Goal: Task Accomplishment & Management: Manage account settings

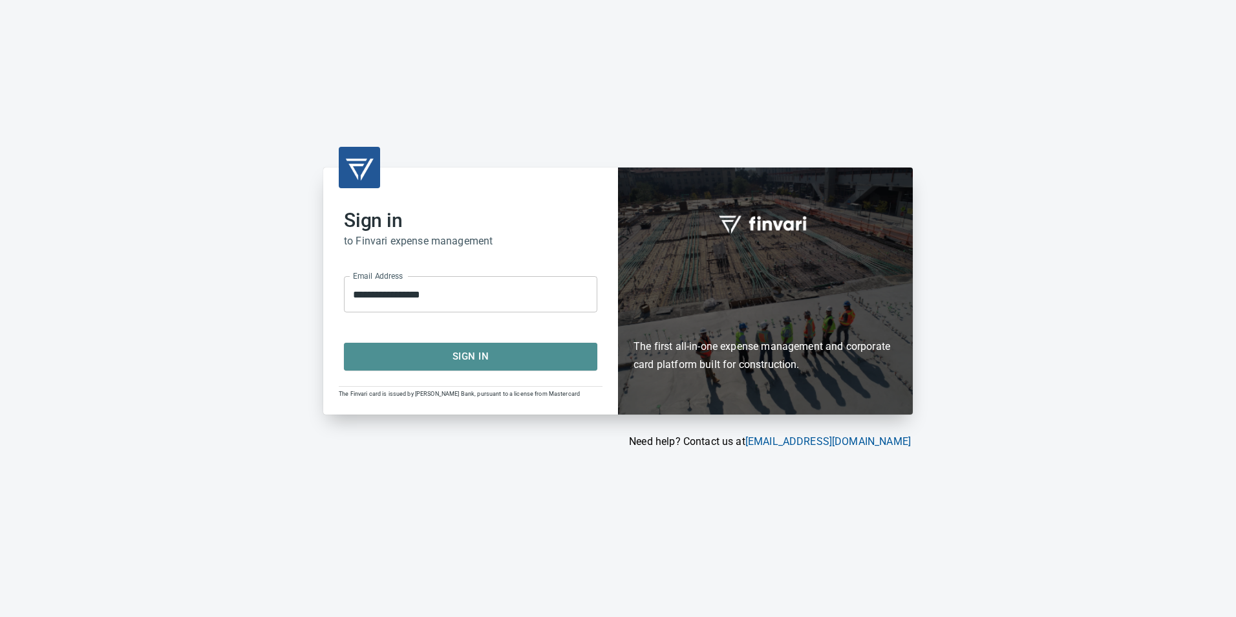
click at [495, 353] on span "Sign In" at bounding box center [470, 356] width 225 height 17
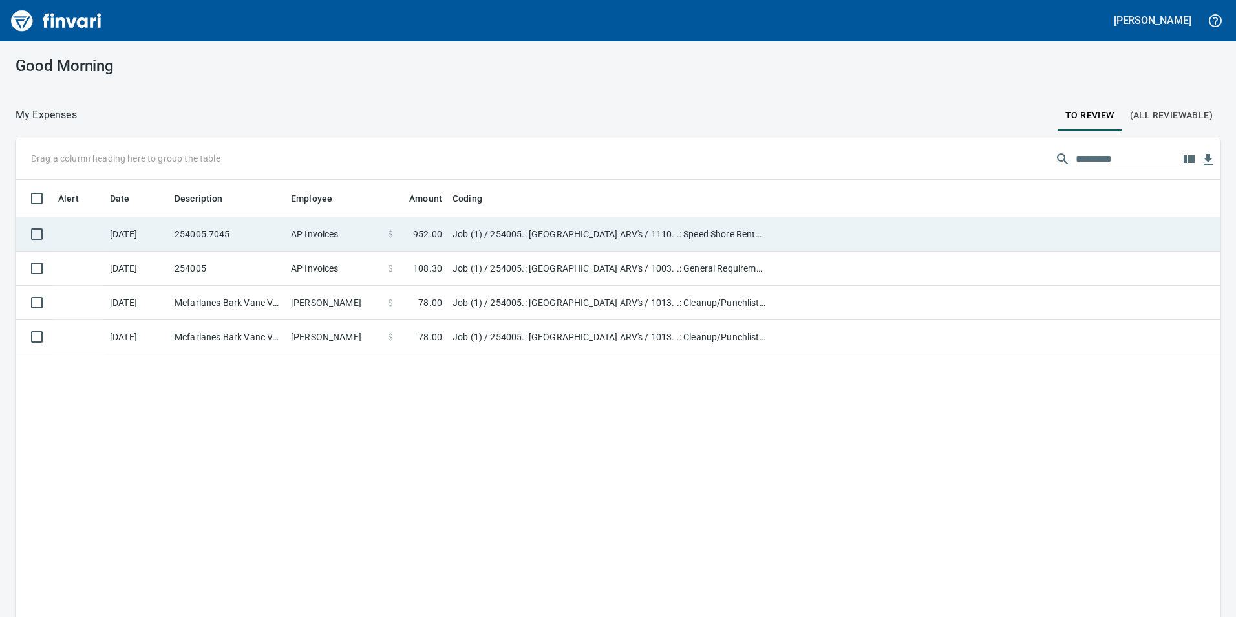
scroll to position [1, 1]
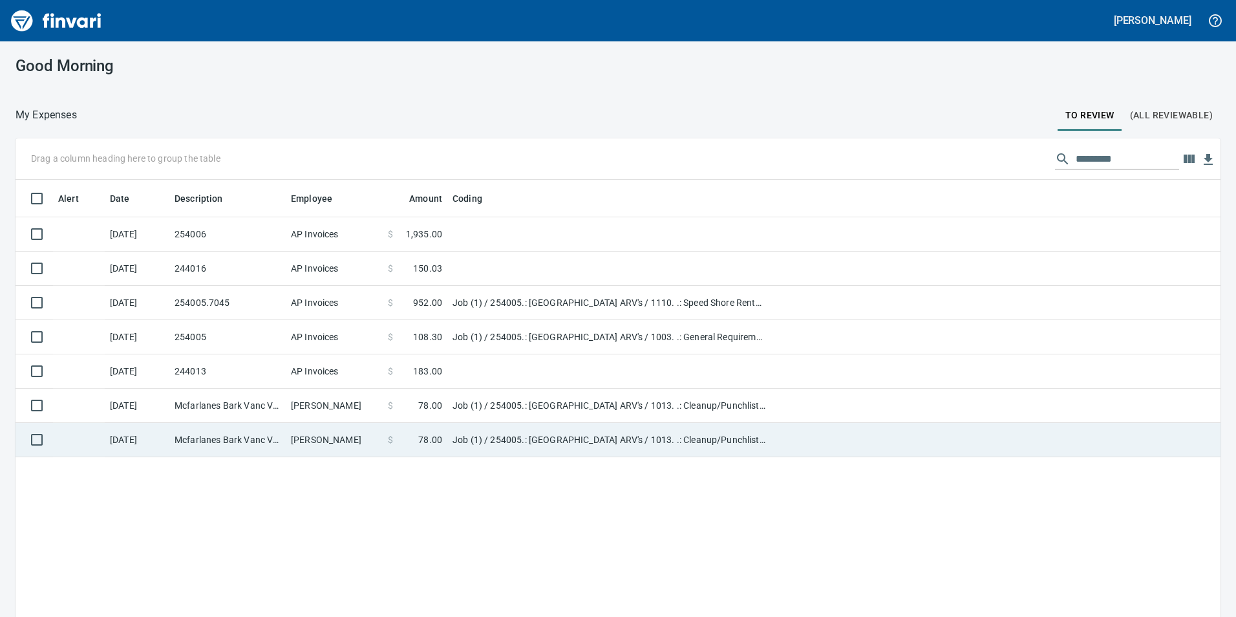
click at [408, 442] on span at bounding box center [405, 439] width 25 height 13
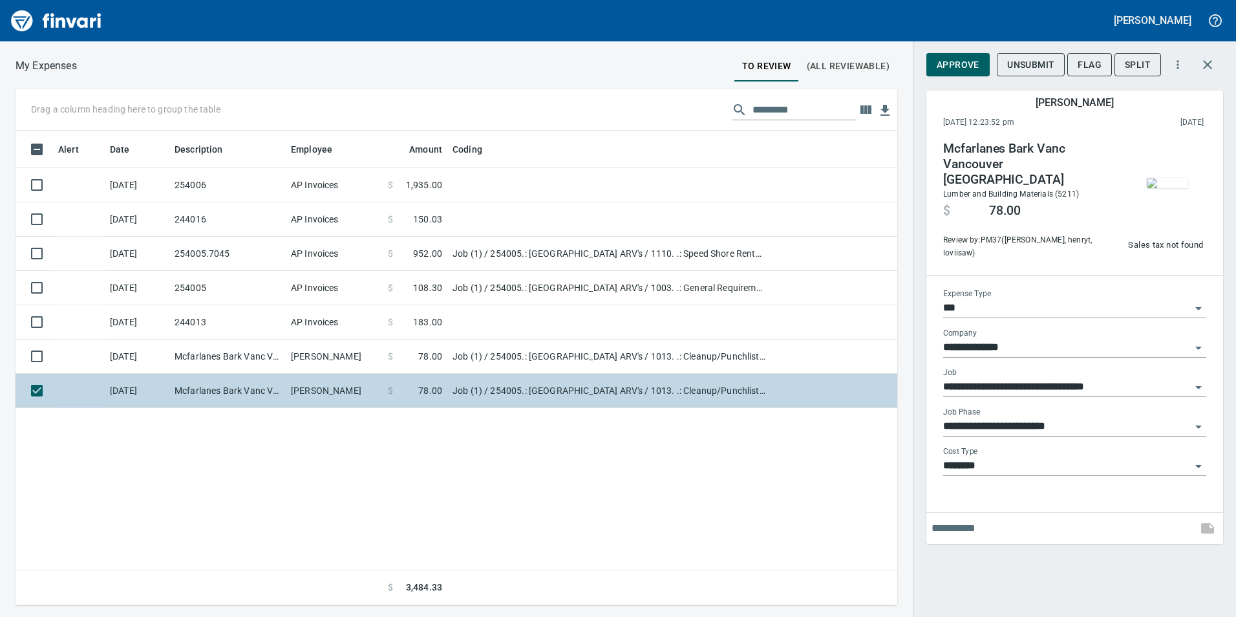
scroll to position [465, 872]
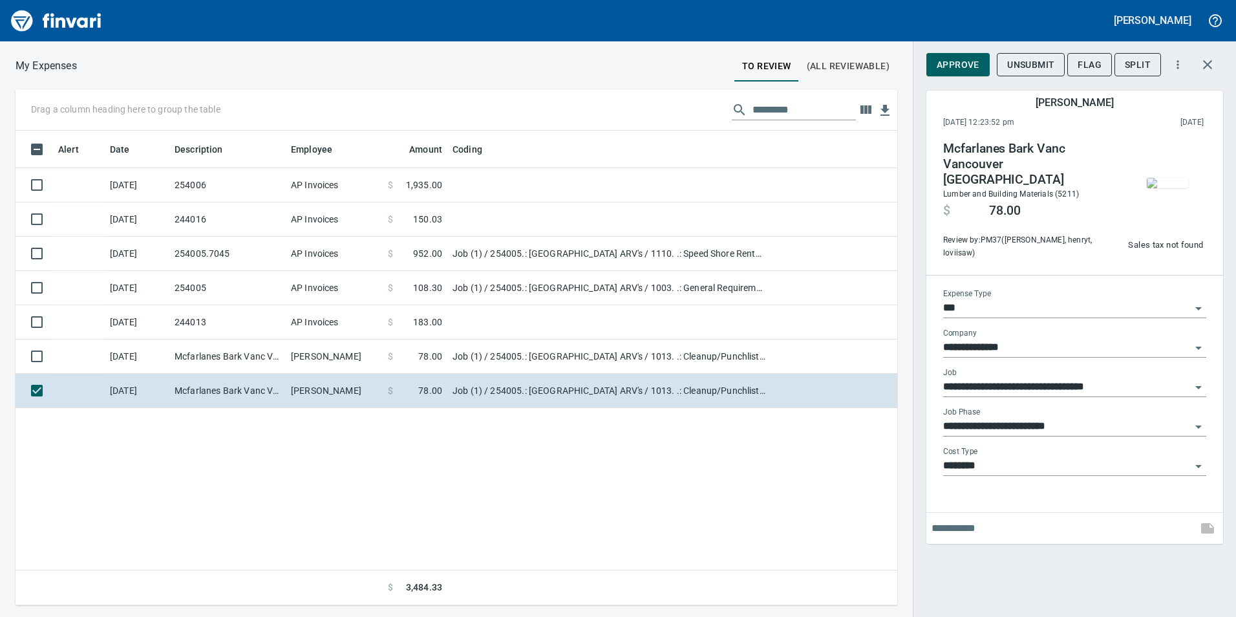
click at [1161, 178] on img "button" at bounding box center [1167, 183] width 41 height 10
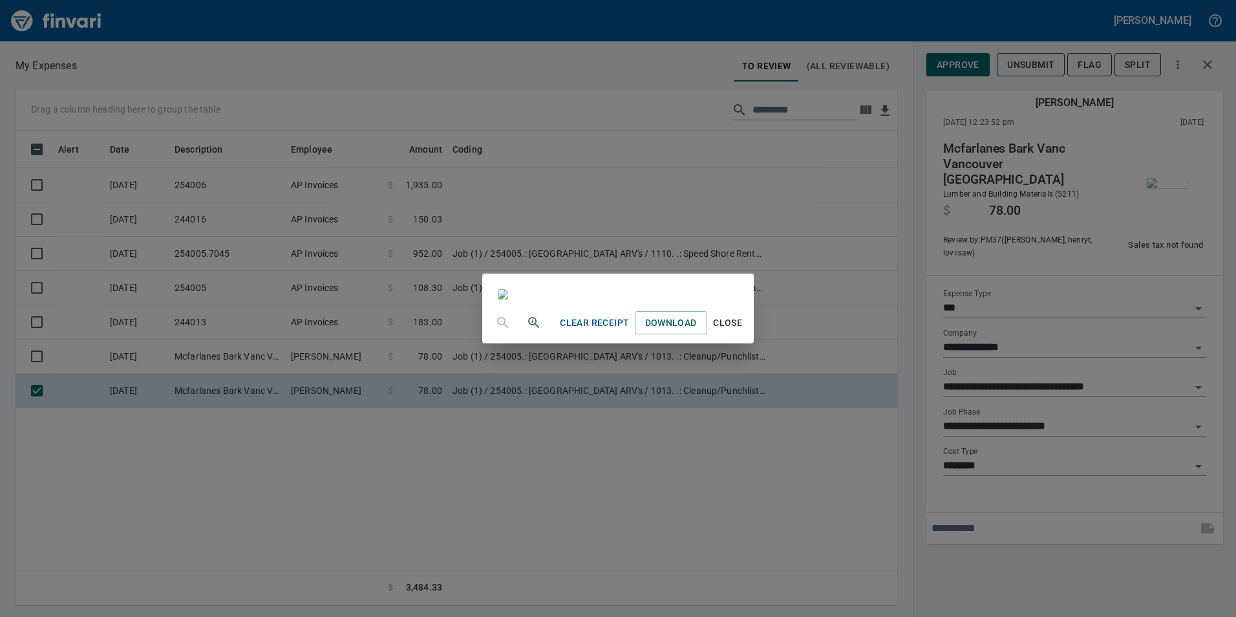
scroll to position [65, 0]
click at [743, 331] on span "Close" at bounding box center [727, 323] width 31 height 16
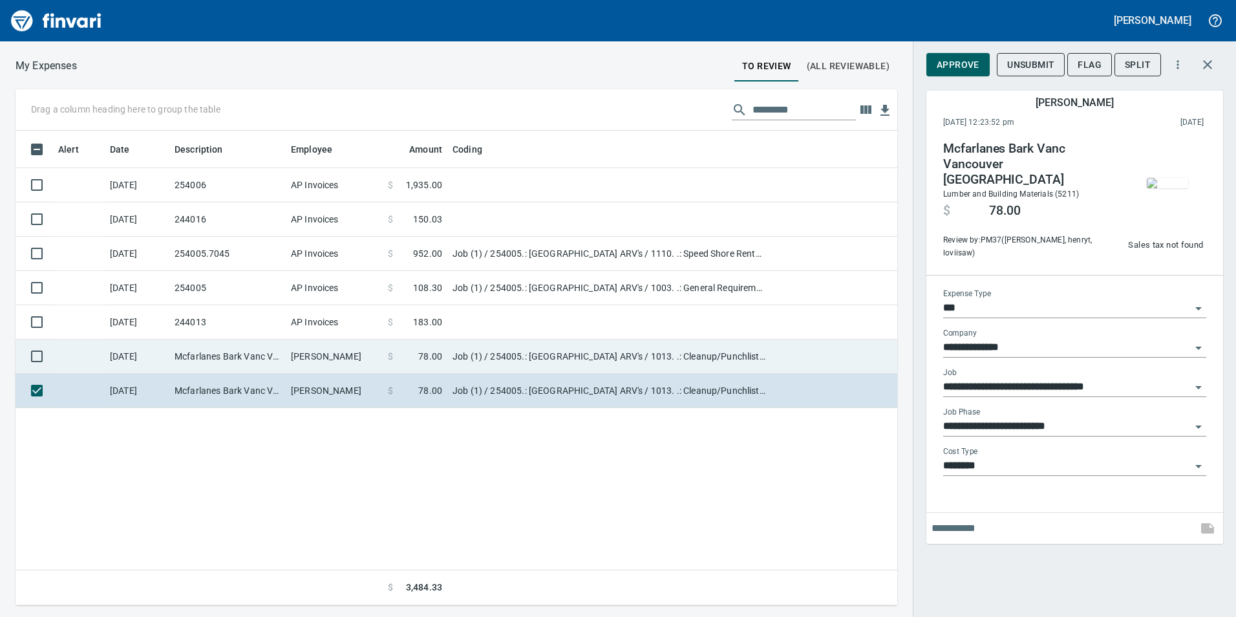
click at [350, 352] on td "Arthur Lipe" at bounding box center [334, 356] width 97 height 34
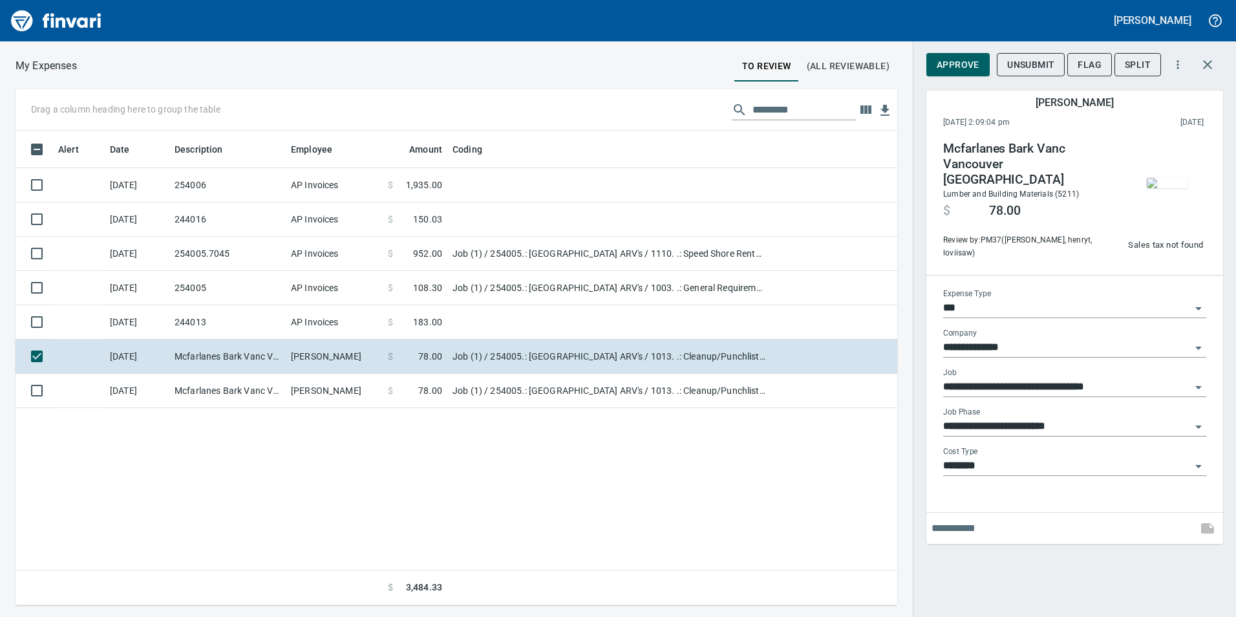
click at [1163, 188] on img "button" at bounding box center [1167, 183] width 41 height 10
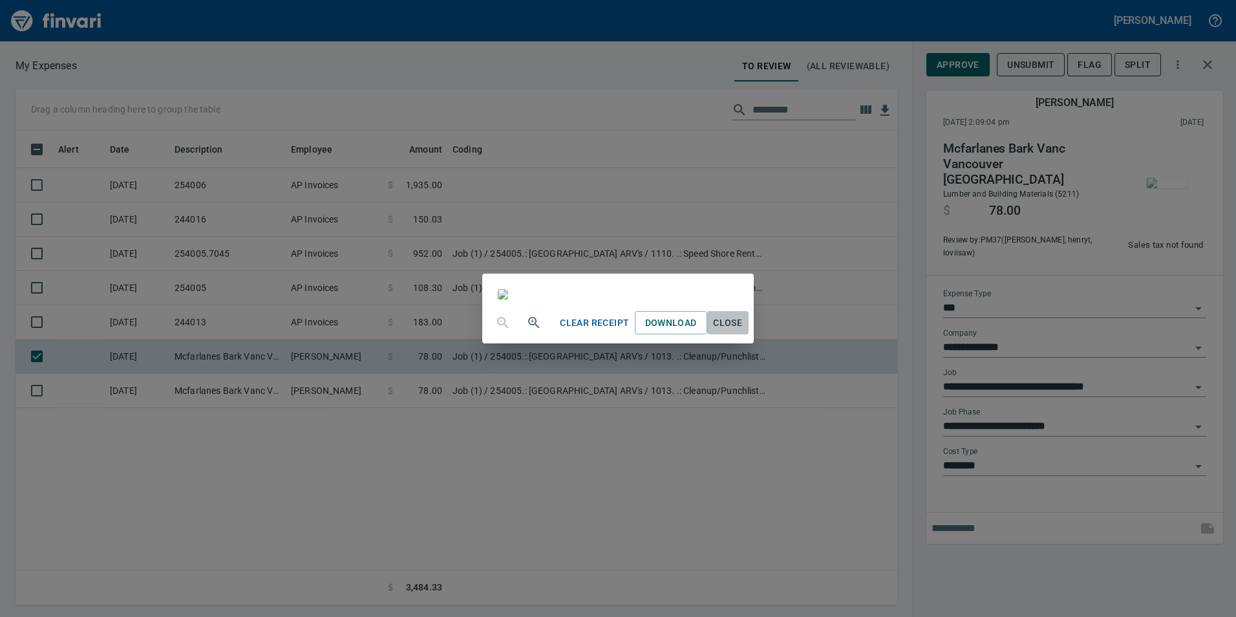
click at [743, 331] on span "Close" at bounding box center [727, 323] width 31 height 16
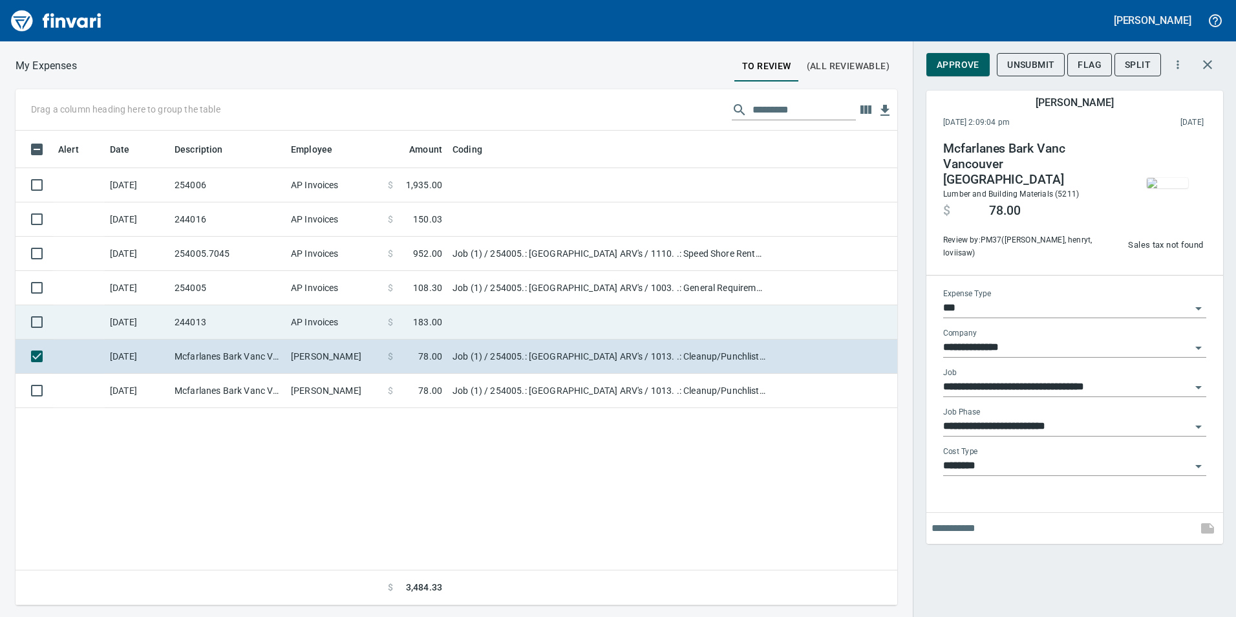
click at [374, 319] on td "AP Invoices" at bounding box center [334, 322] width 97 height 34
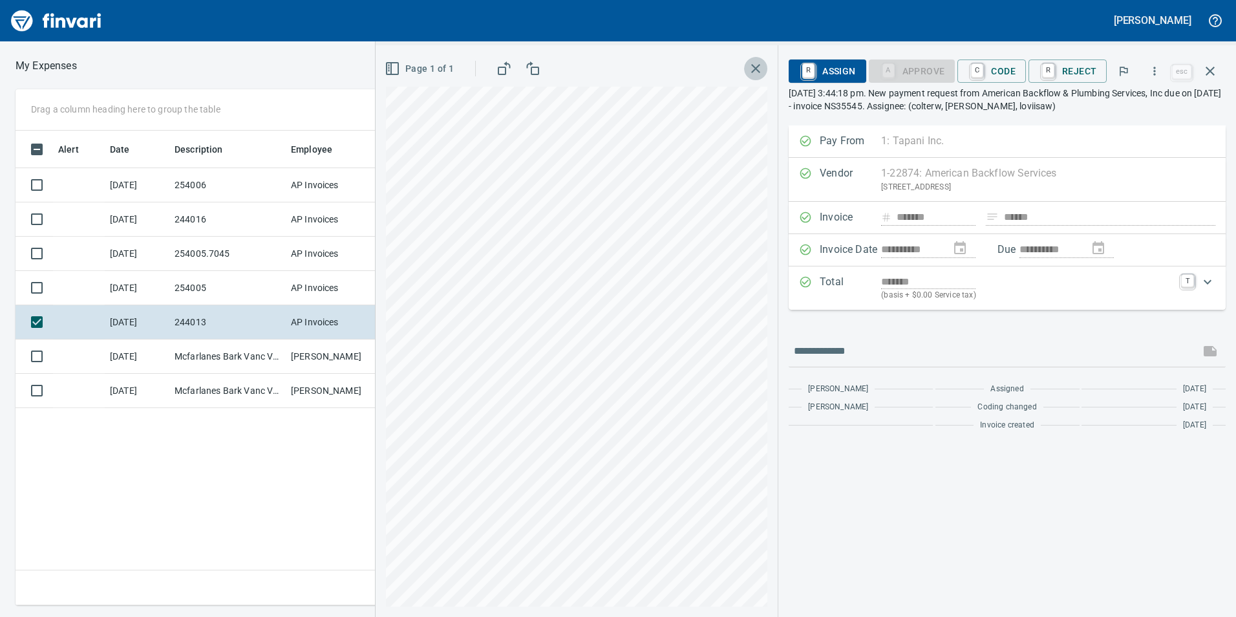
click at [760, 63] on icon "button" at bounding box center [756, 69] width 16 height 16
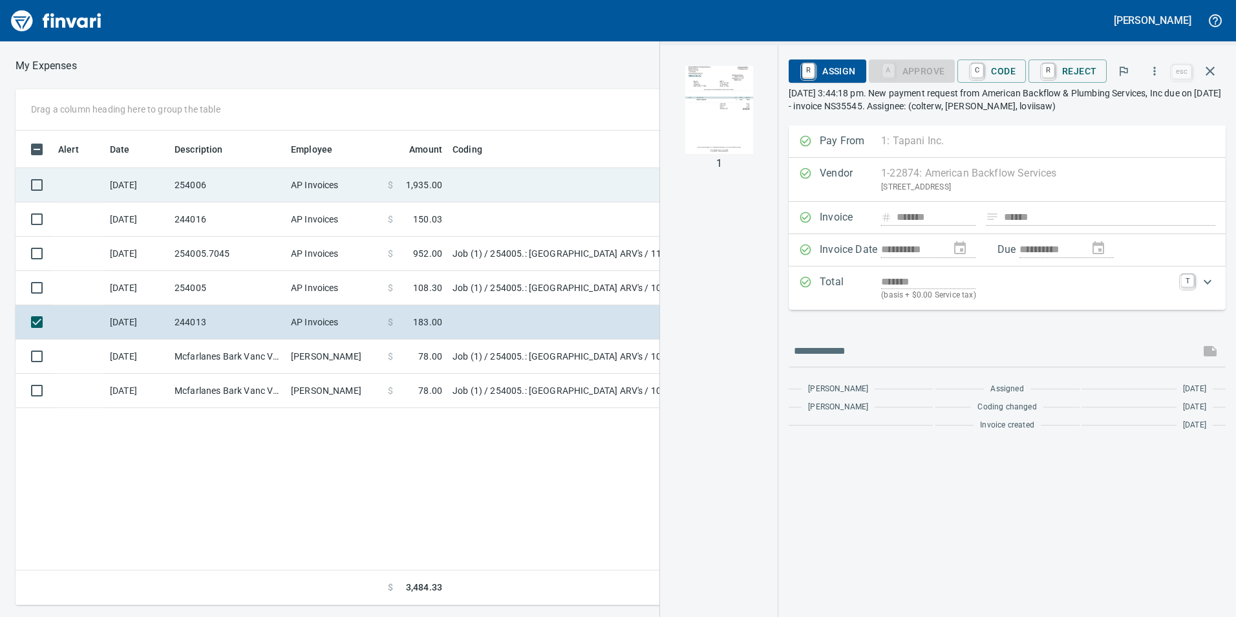
click at [337, 197] on td "AP Invoices" at bounding box center [334, 185] width 97 height 34
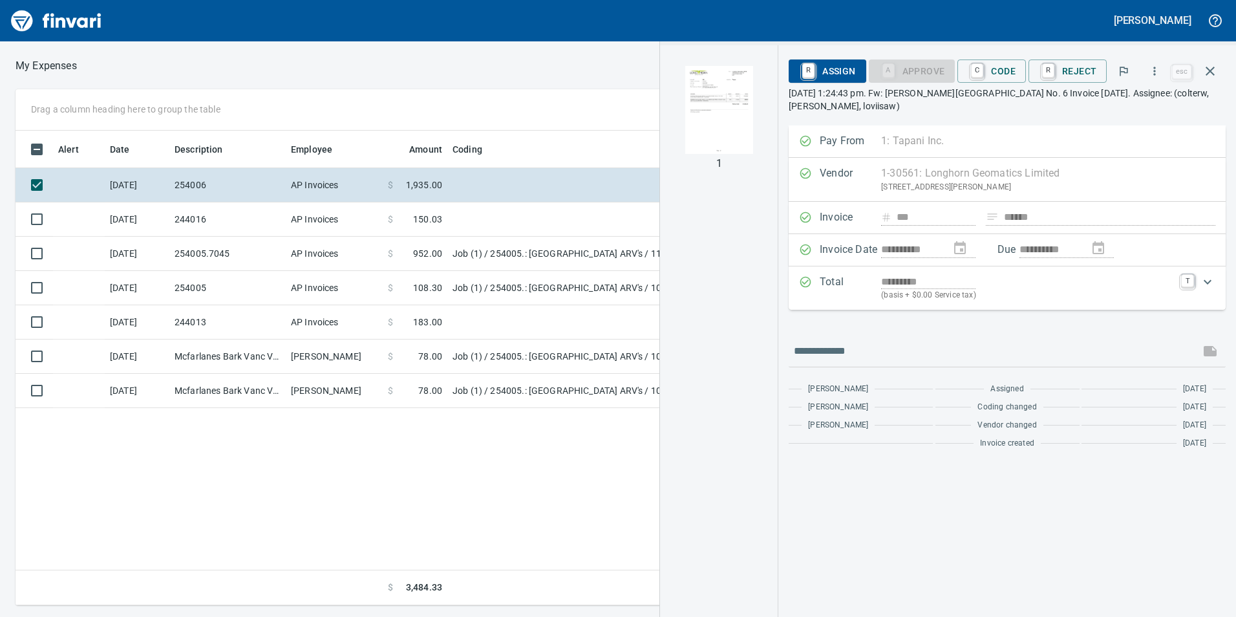
click at [698, 136] on img "button" at bounding box center [719, 110] width 88 height 88
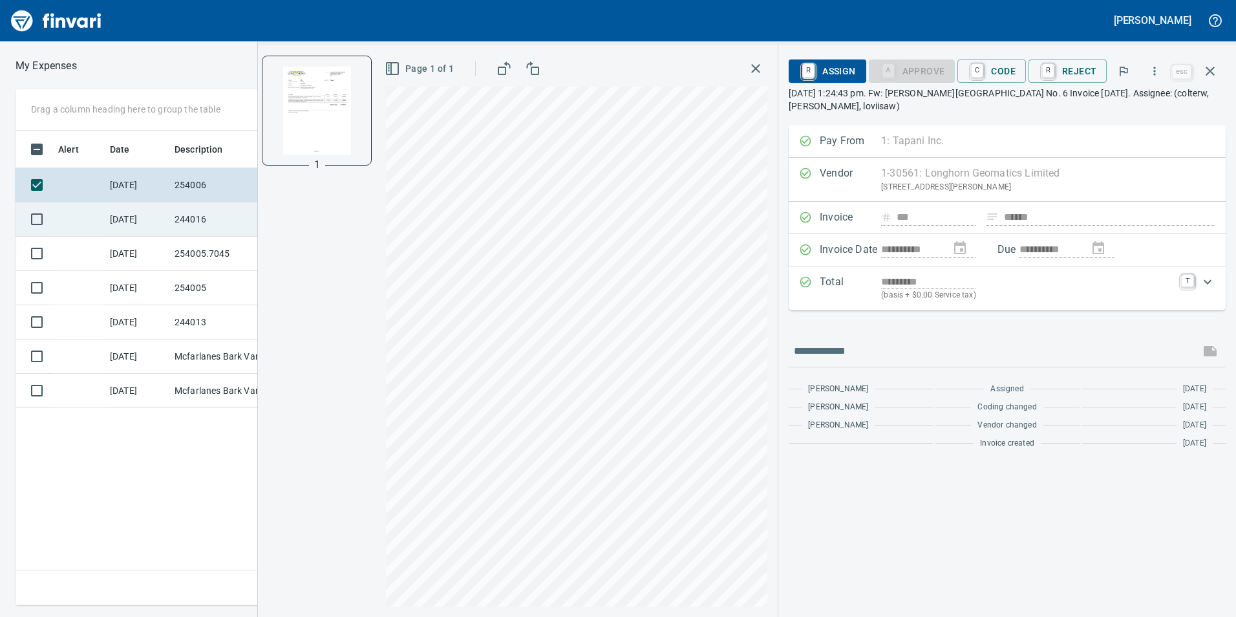
click at [206, 225] on td "244016" at bounding box center [227, 219] width 116 height 34
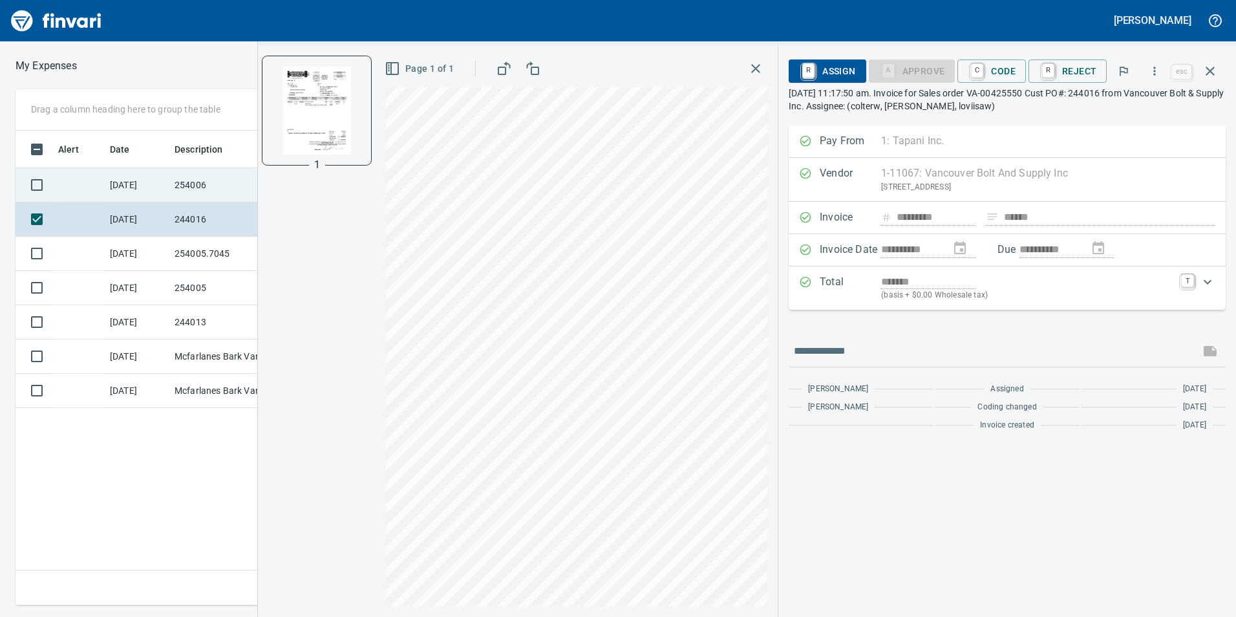
click at [134, 192] on td "8/29/2025" at bounding box center [137, 185] width 65 height 34
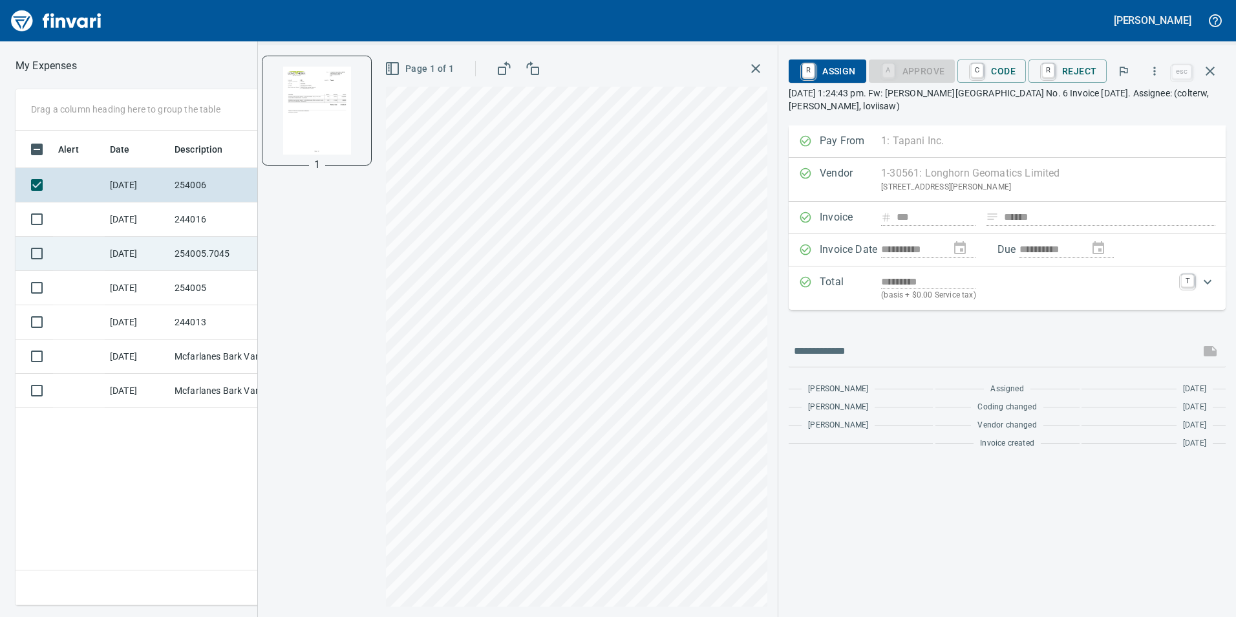
click at [134, 268] on td "8/28/2025" at bounding box center [137, 254] width 65 height 34
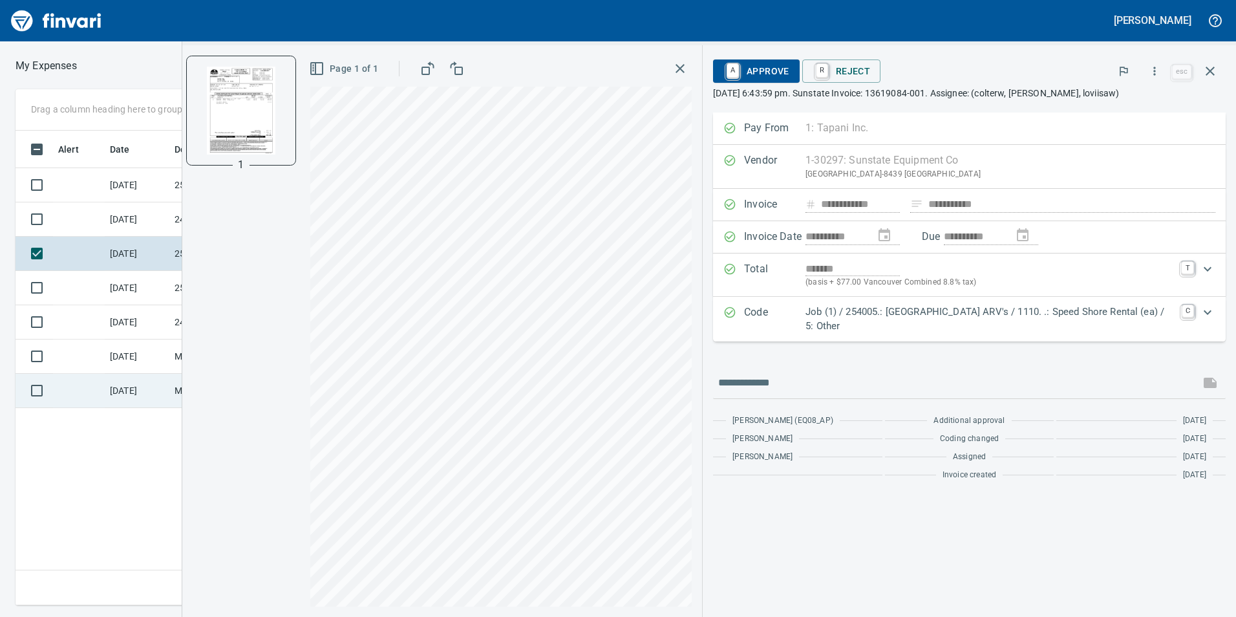
click at [137, 403] on td "8/27/2025" at bounding box center [137, 391] width 65 height 34
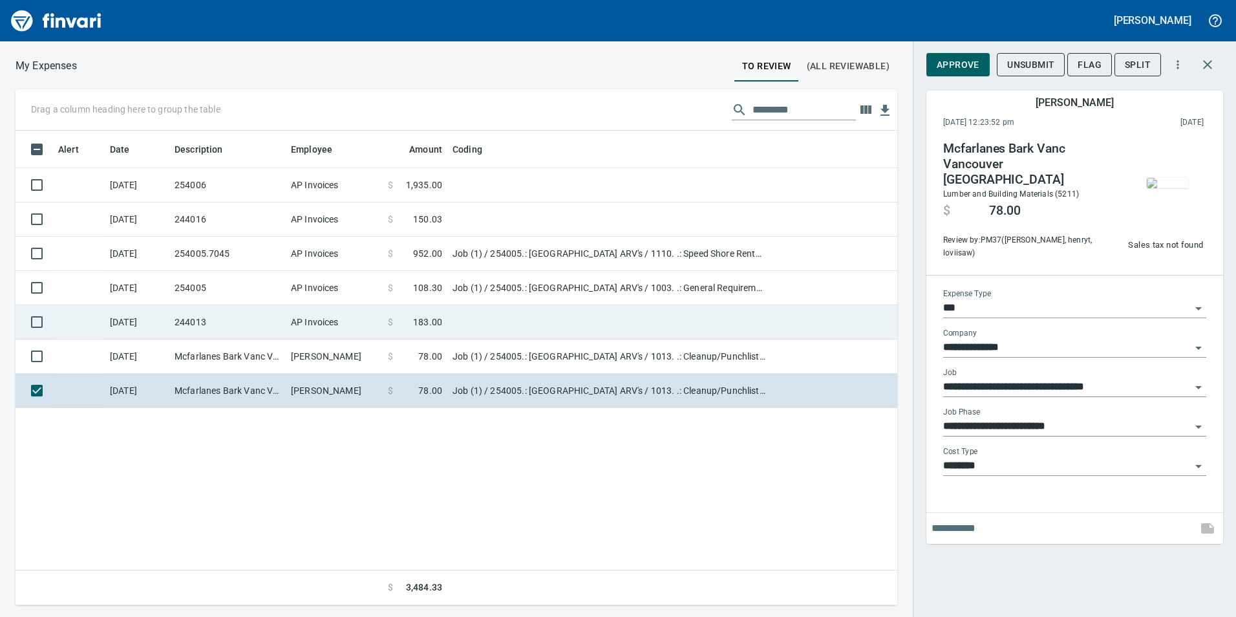
click at [99, 322] on td at bounding box center [79, 322] width 52 height 34
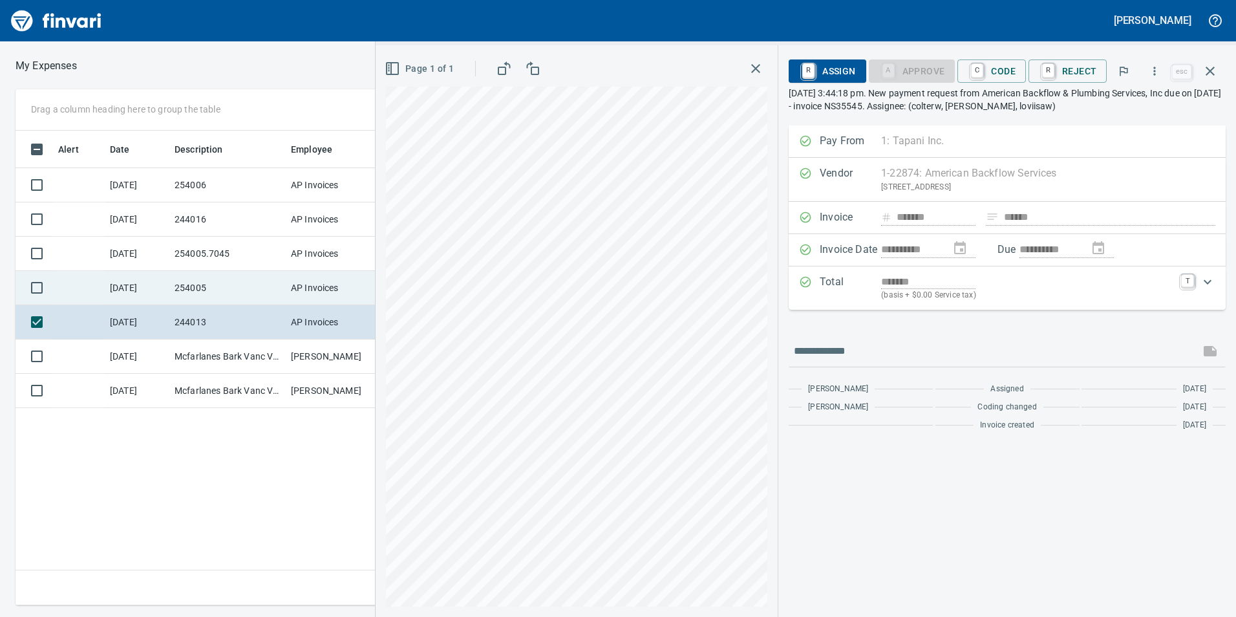
click at [141, 297] on td "8/28/2025" at bounding box center [137, 288] width 65 height 34
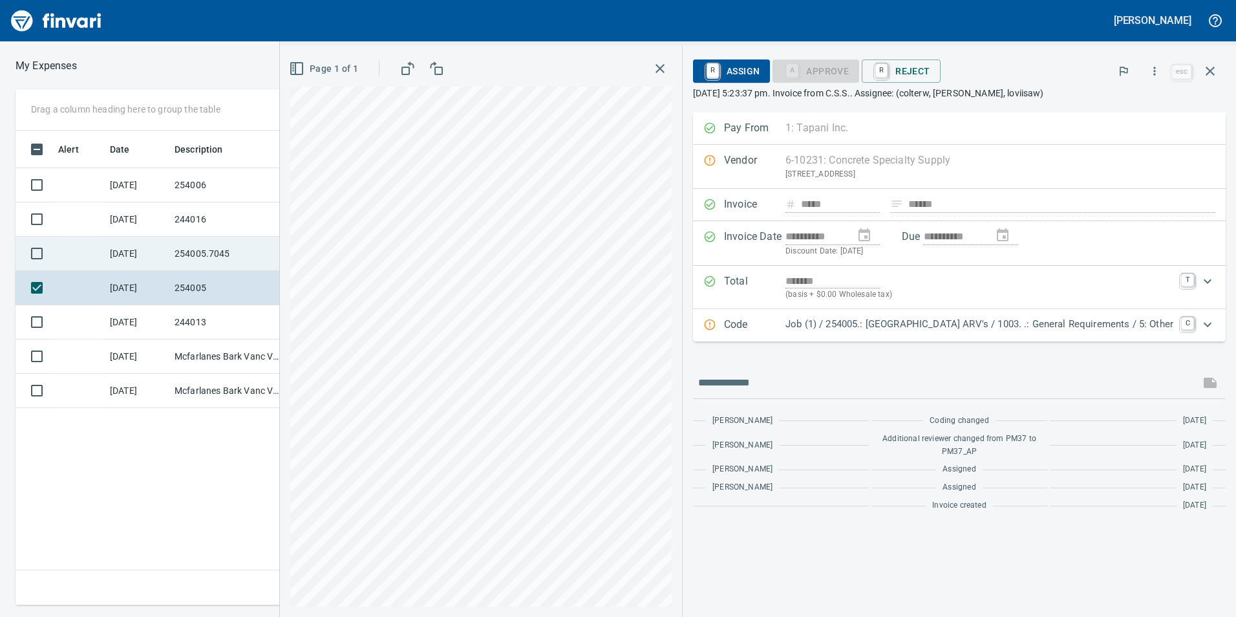
click at [146, 260] on td "8/28/2025" at bounding box center [137, 254] width 65 height 34
